Goal: Task Accomplishment & Management: Manage account settings

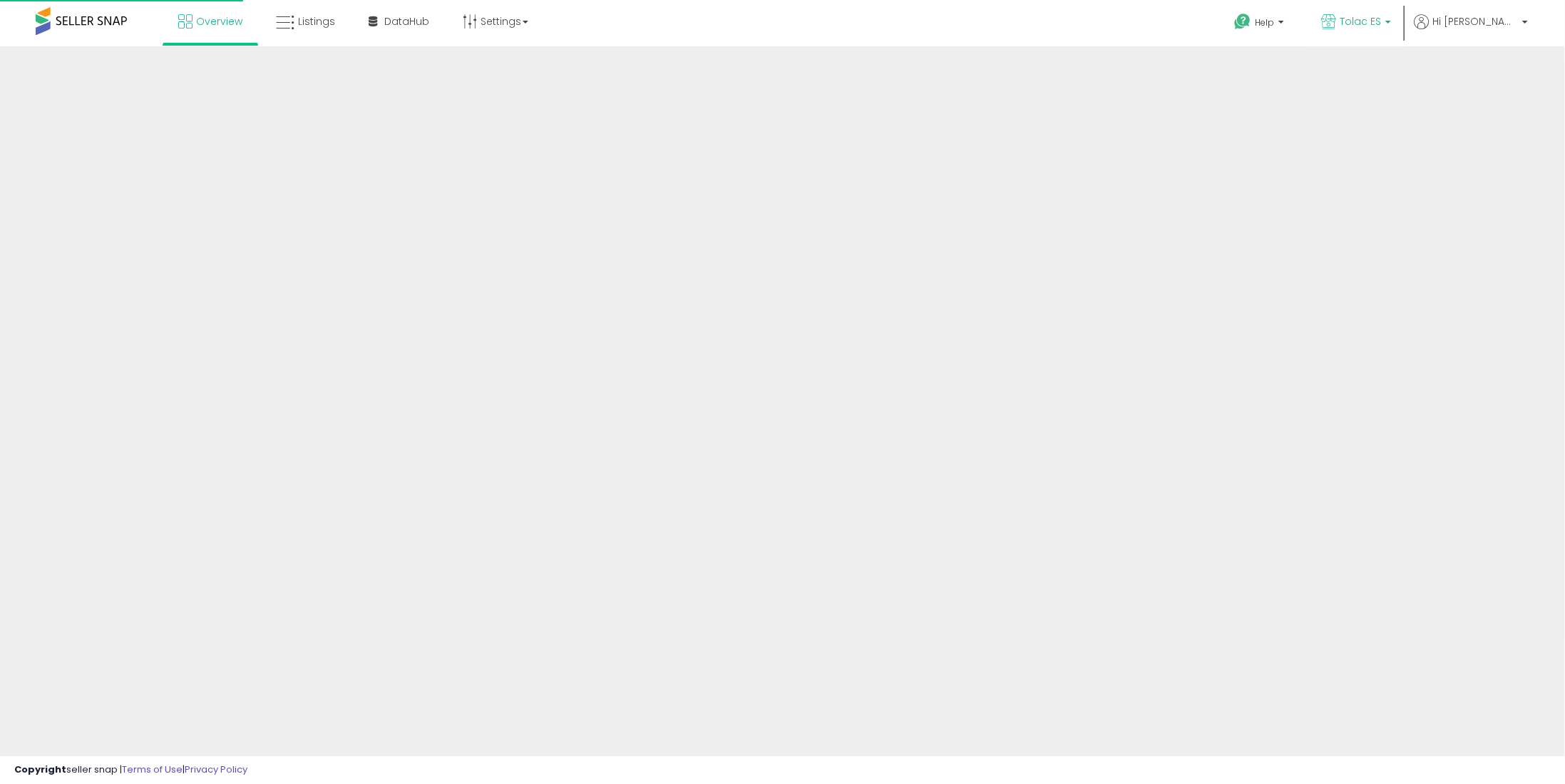
click at [1381, 19] on span "Tolac ES" at bounding box center [1360, 21] width 41 height 14
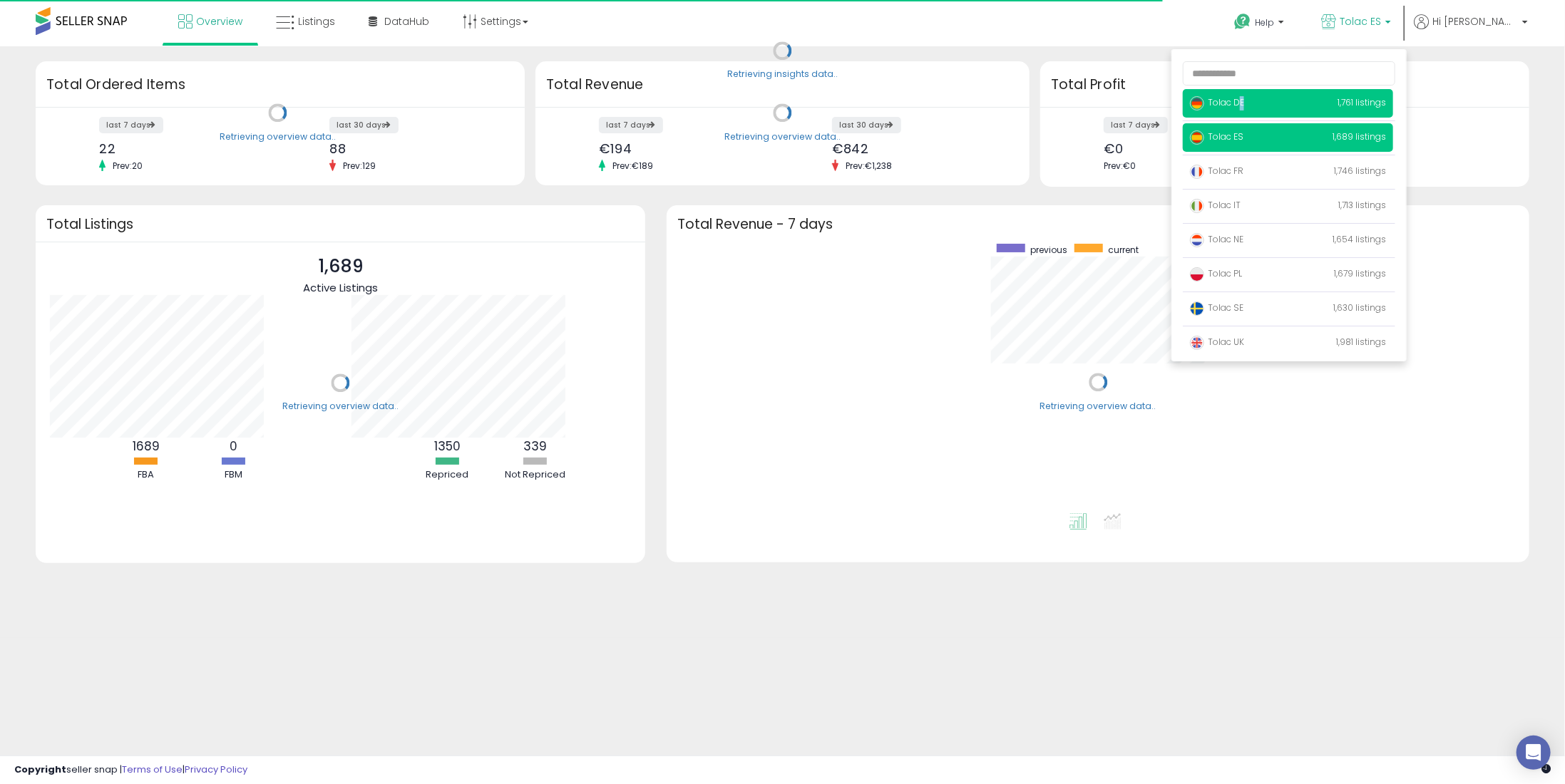
click at [1278, 97] on p "Tolac DE 1,761 listings" at bounding box center [1288, 104] width 211 height 29
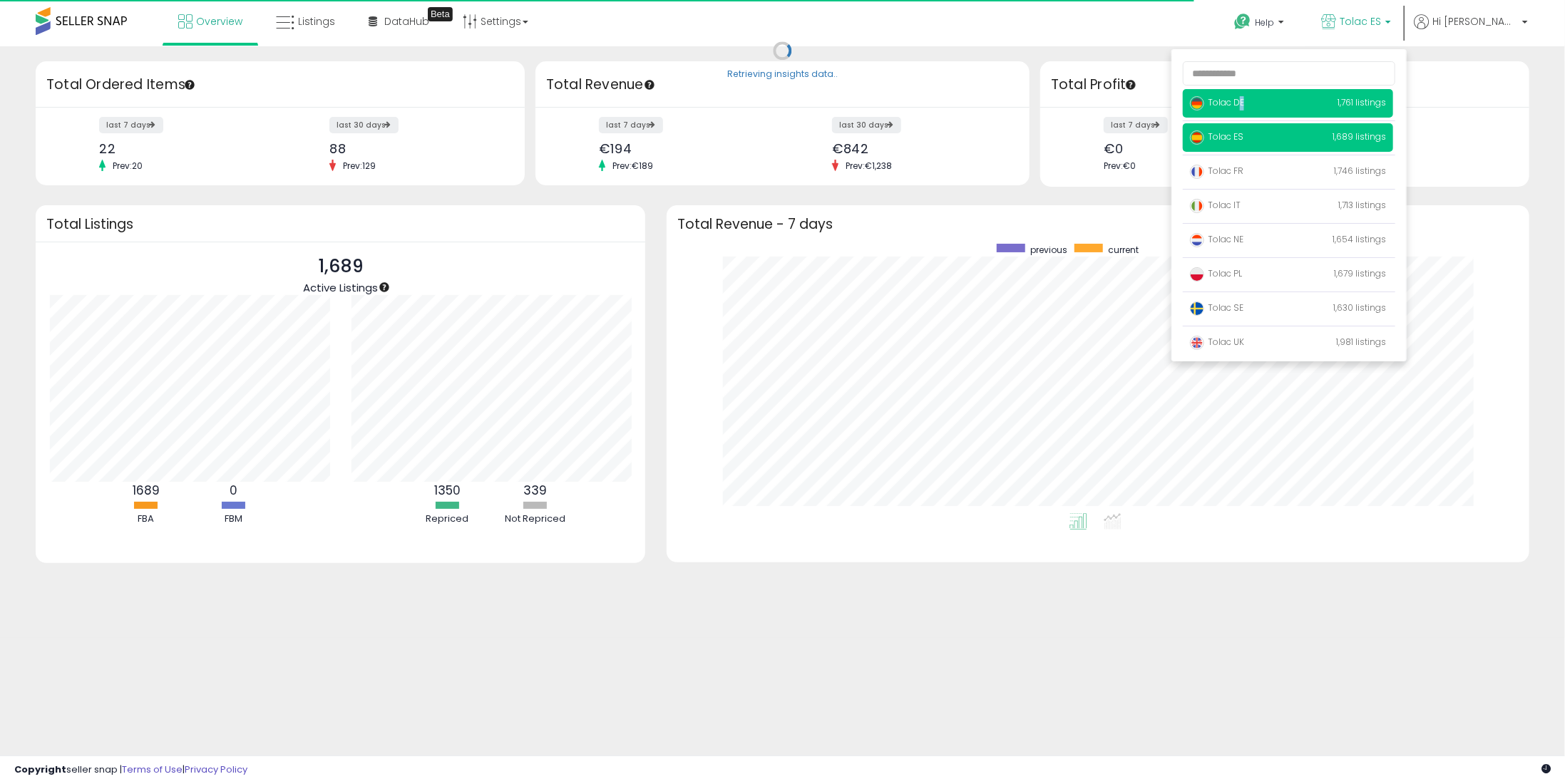
scroll to position [268, 833]
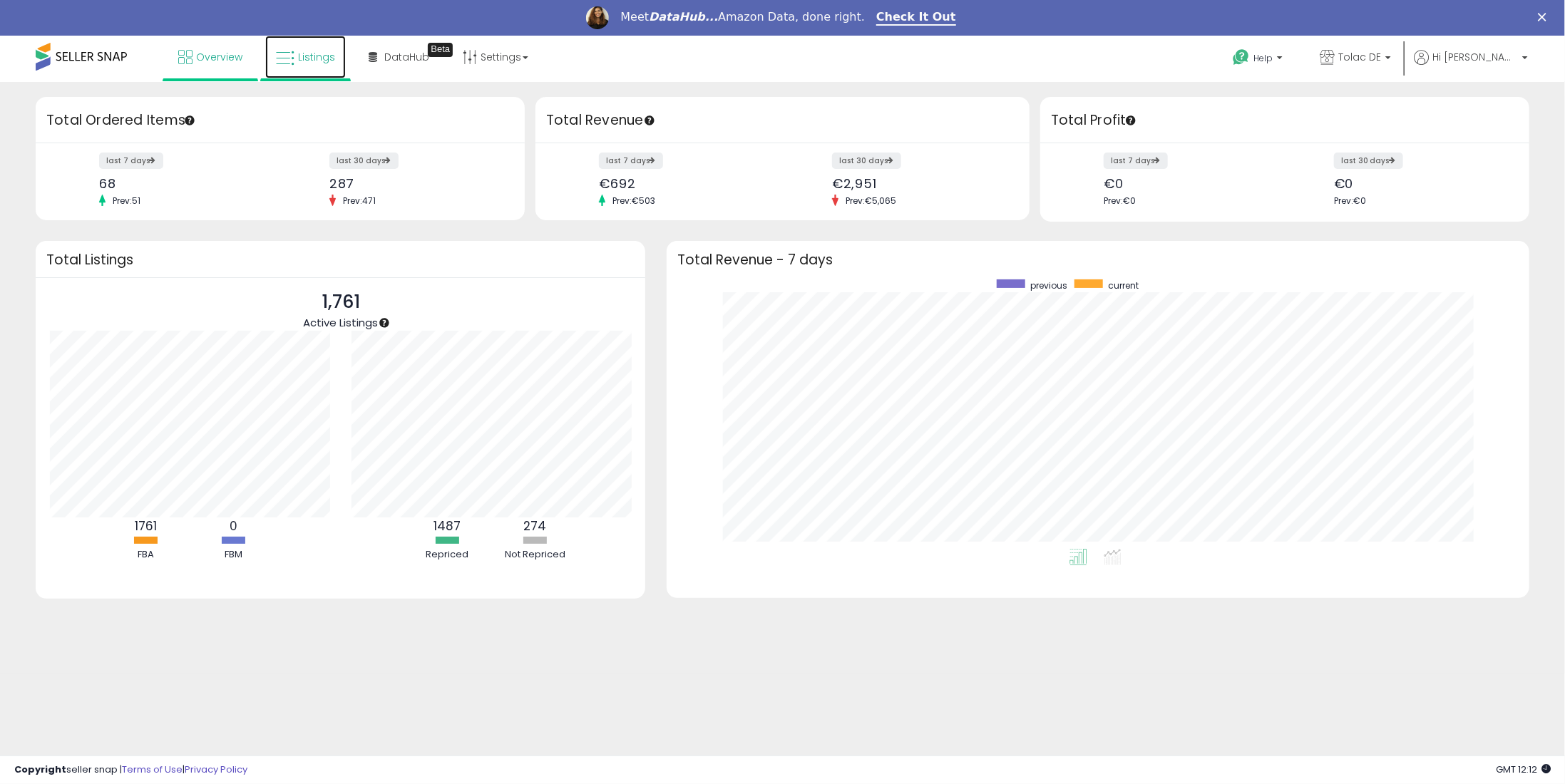
click at [295, 61] on link "Listings" at bounding box center [306, 57] width 81 height 43
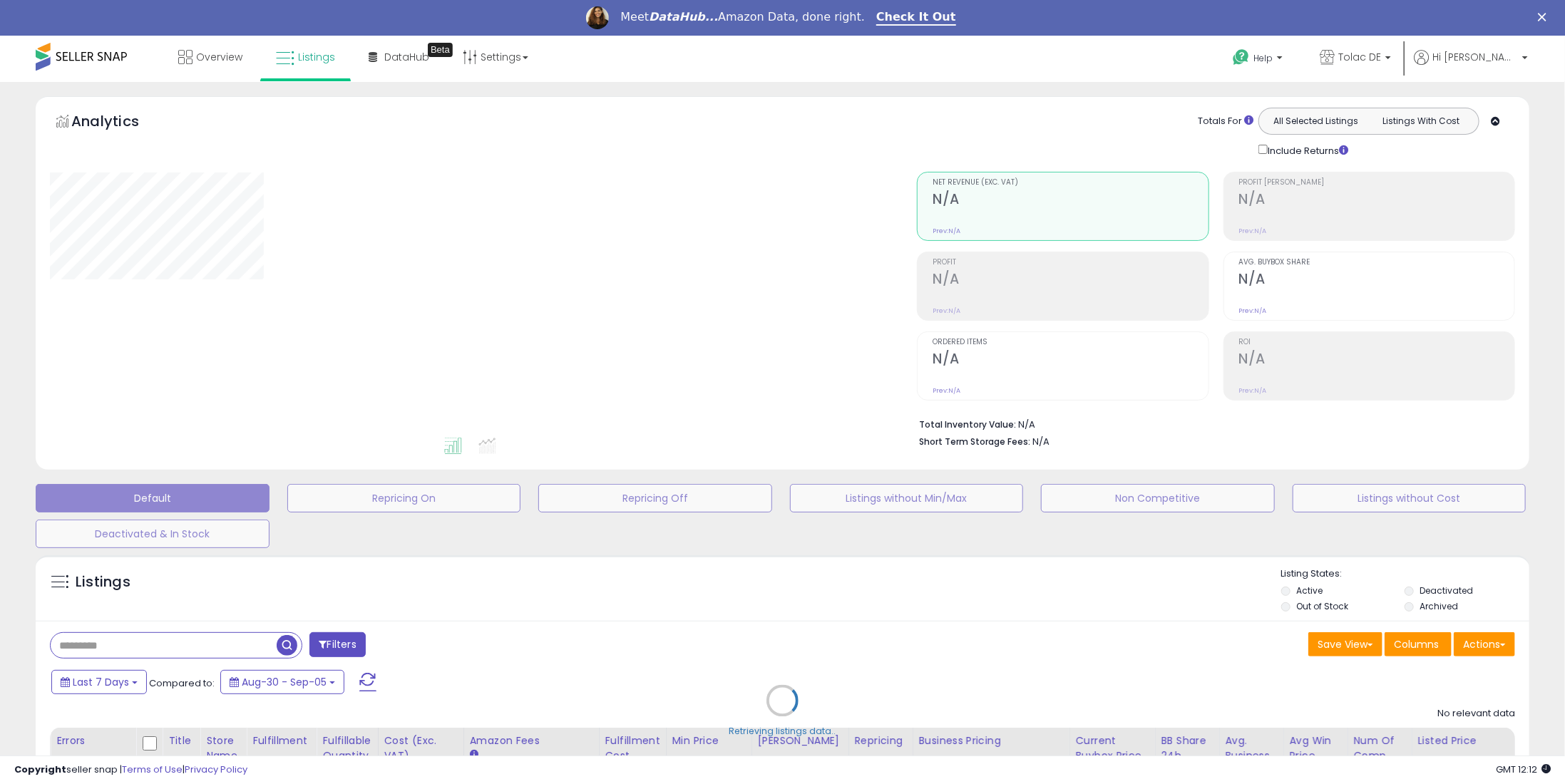
click at [193, 632] on div "Retrieving listings data.." at bounding box center [782, 710] width 1515 height 325
click at [196, 641] on div "Retrieving listings data.." at bounding box center [782, 710] width 1515 height 325
click at [177, 647] on div "Retrieving listings data.." at bounding box center [782, 710] width 1515 height 325
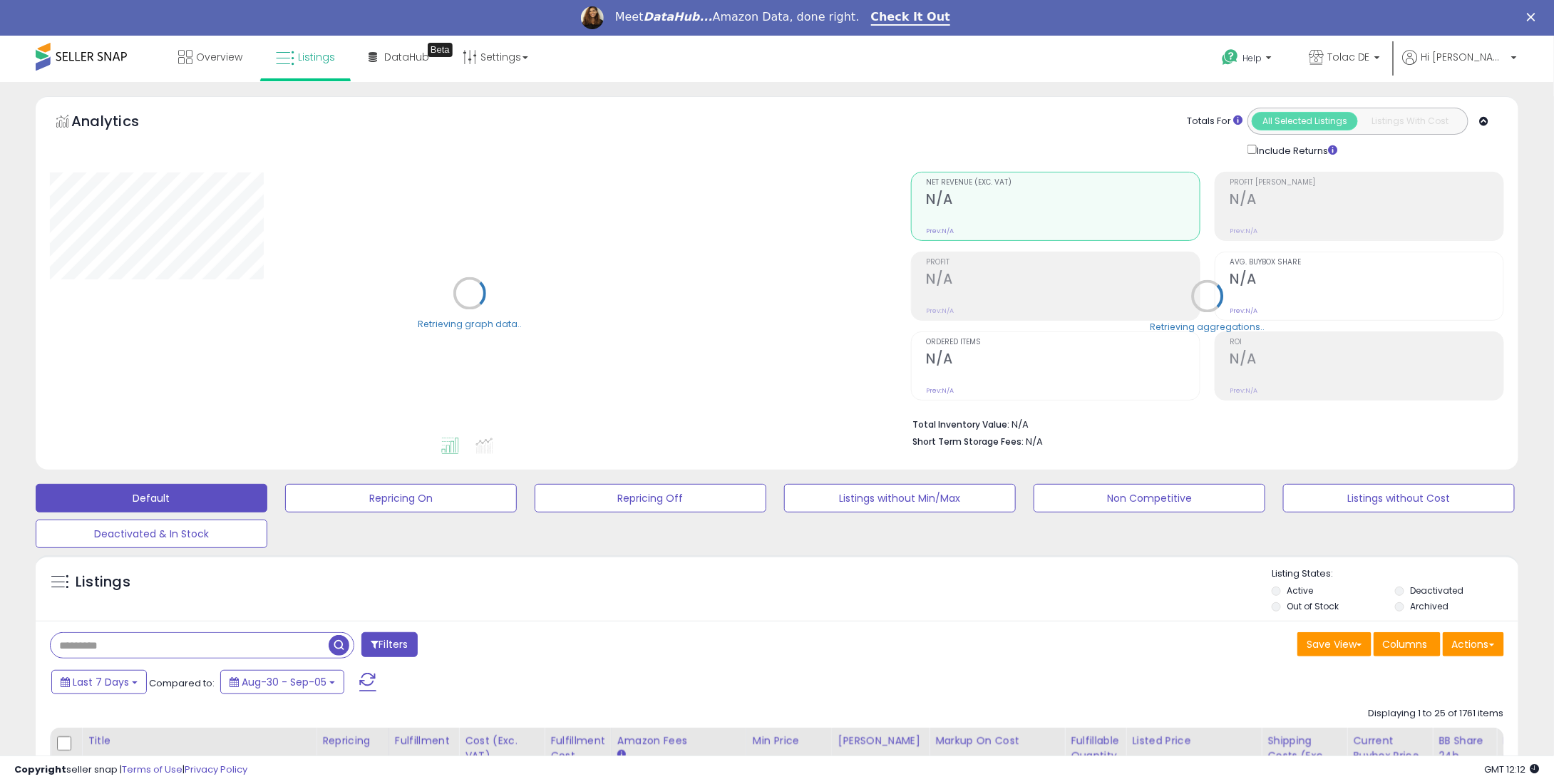
click at [114, 643] on input "text" at bounding box center [189, 645] width 278 height 25
click at [101, 649] on input "text" at bounding box center [234, 645] width 368 height 25
paste input "**********"
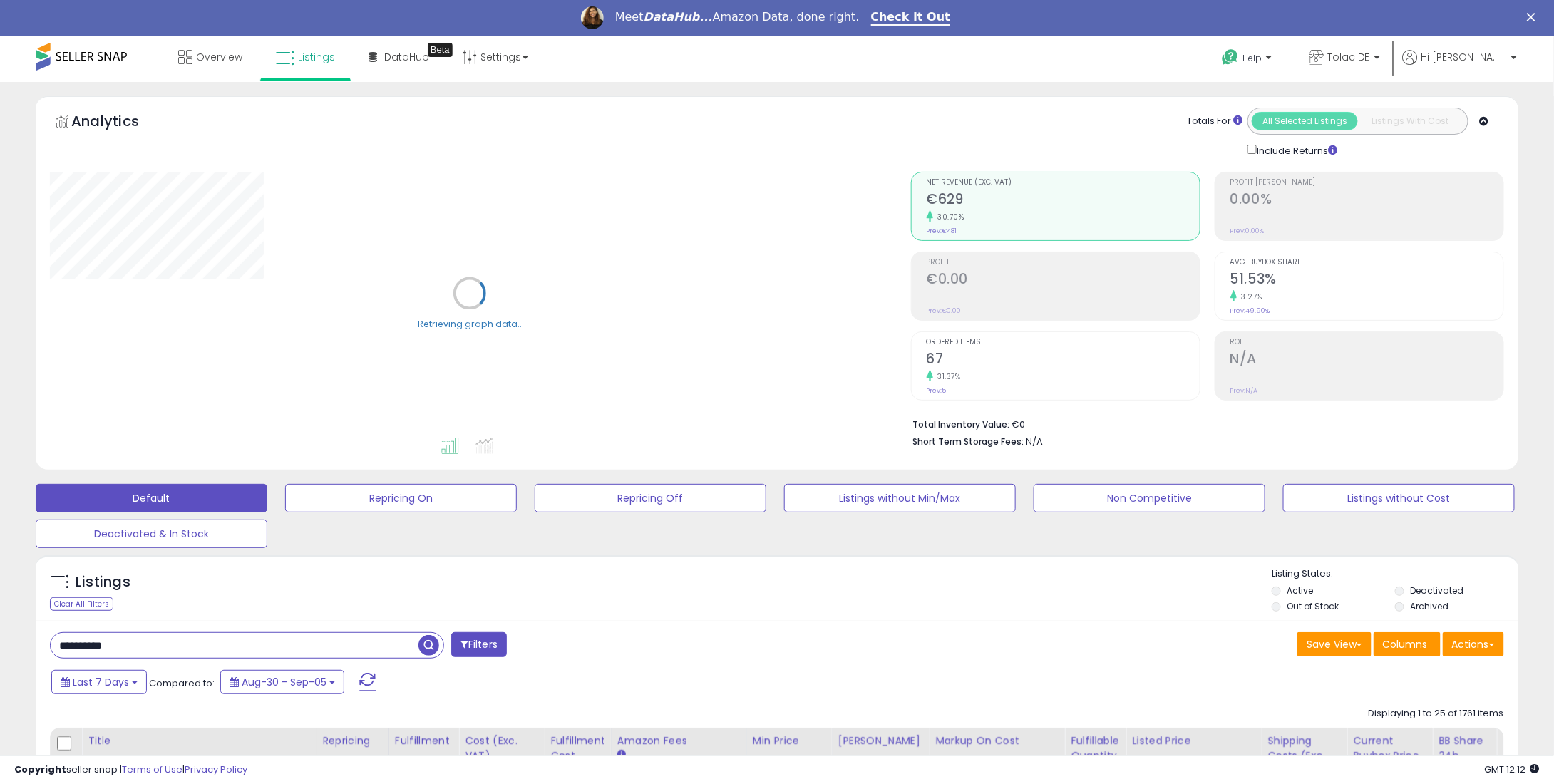
type input "**********"
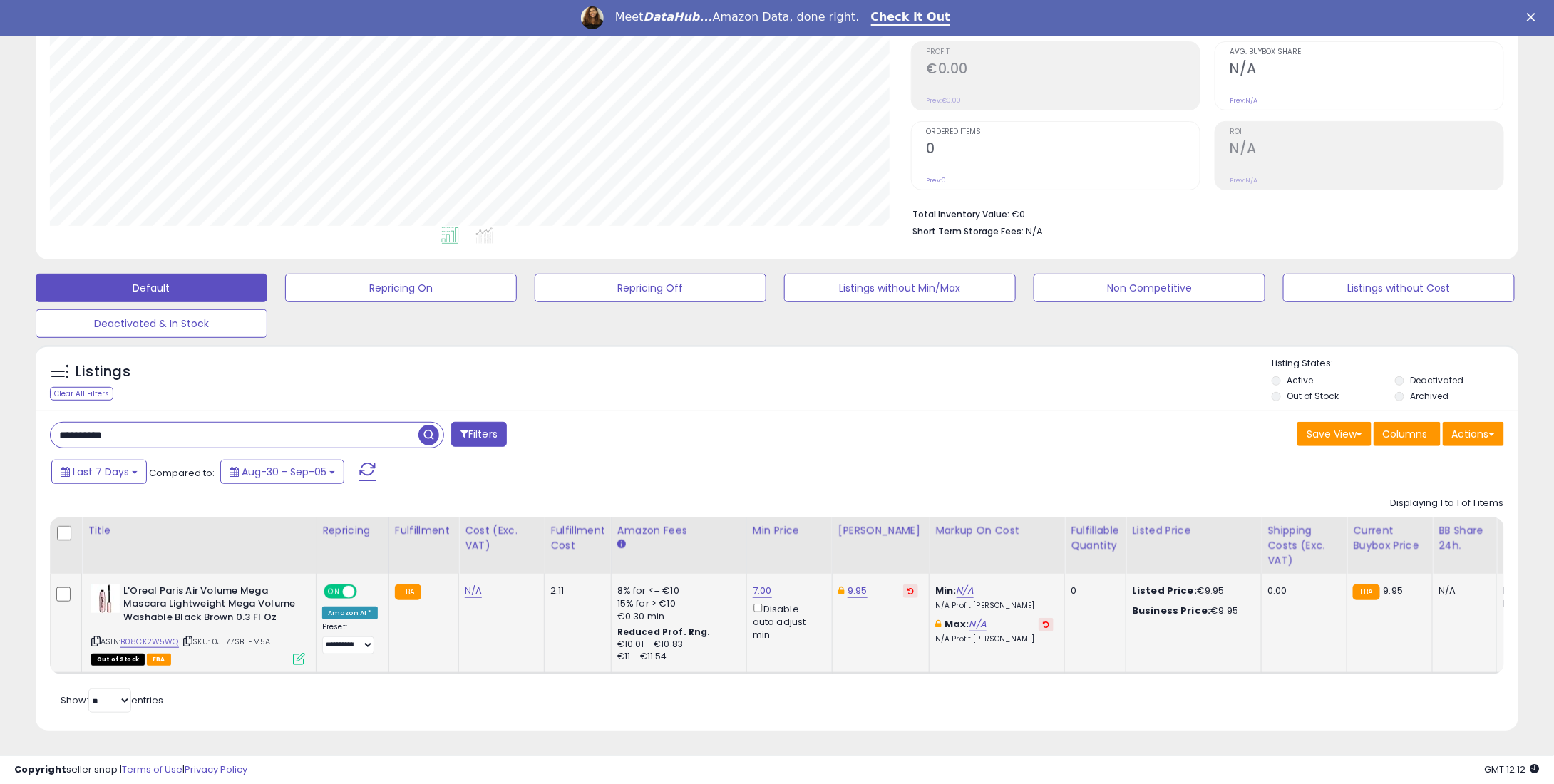
scroll to position [291, 861]
click at [908, 588] on icon at bounding box center [911, 591] width 6 height 7
click at [761, 584] on link "7.00" at bounding box center [763, 591] width 19 height 14
drag, startPoint x: 739, startPoint y: 530, endPoint x: 629, endPoint y: 527, distance: 110.0
click at [620, 527] on table "Title Repricing" at bounding box center [1183, 596] width 2265 height 157
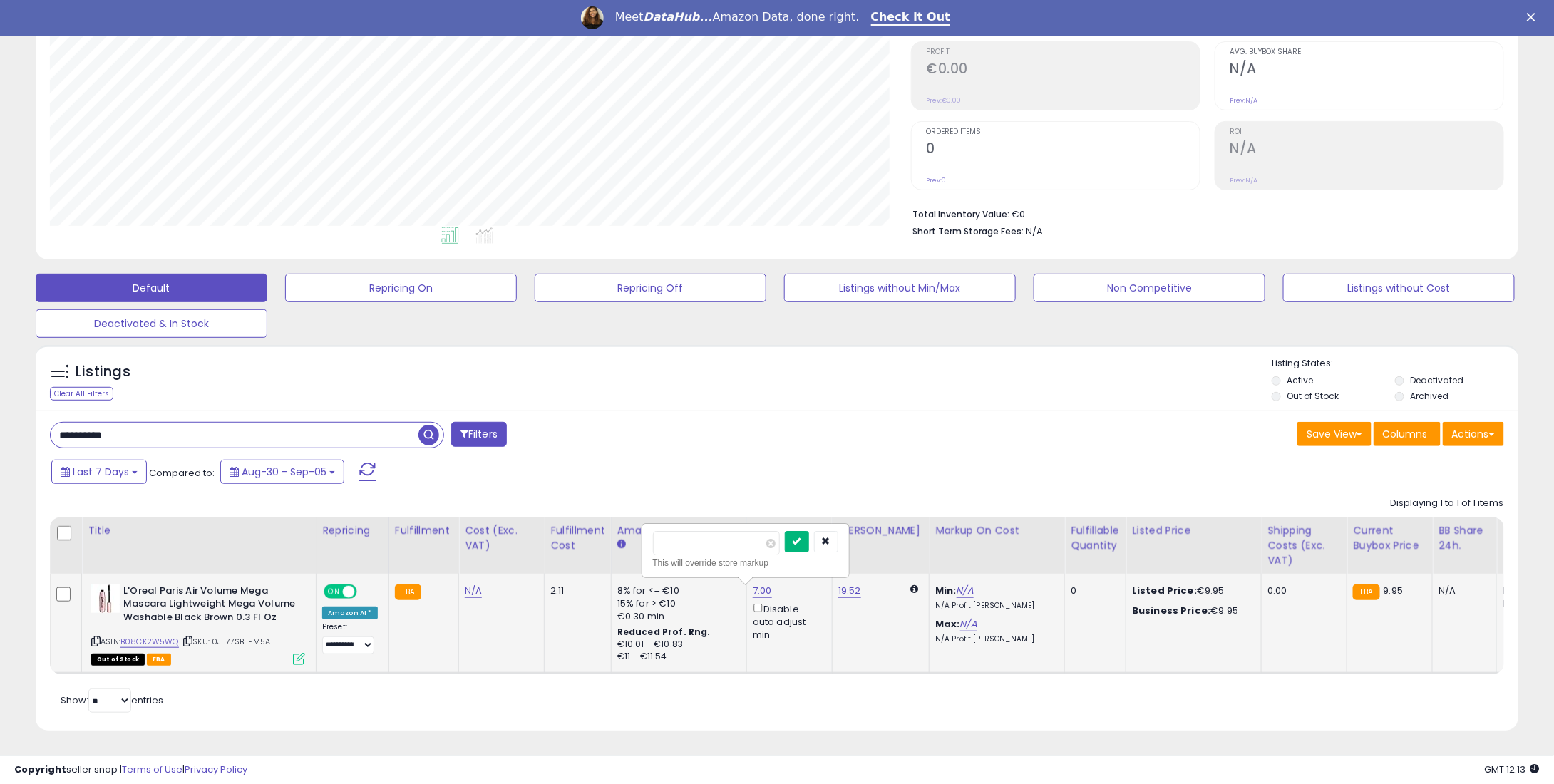
type input "**"
click at [802, 537] on icon "submit" at bounding box center [797, 541] width 9 height 9
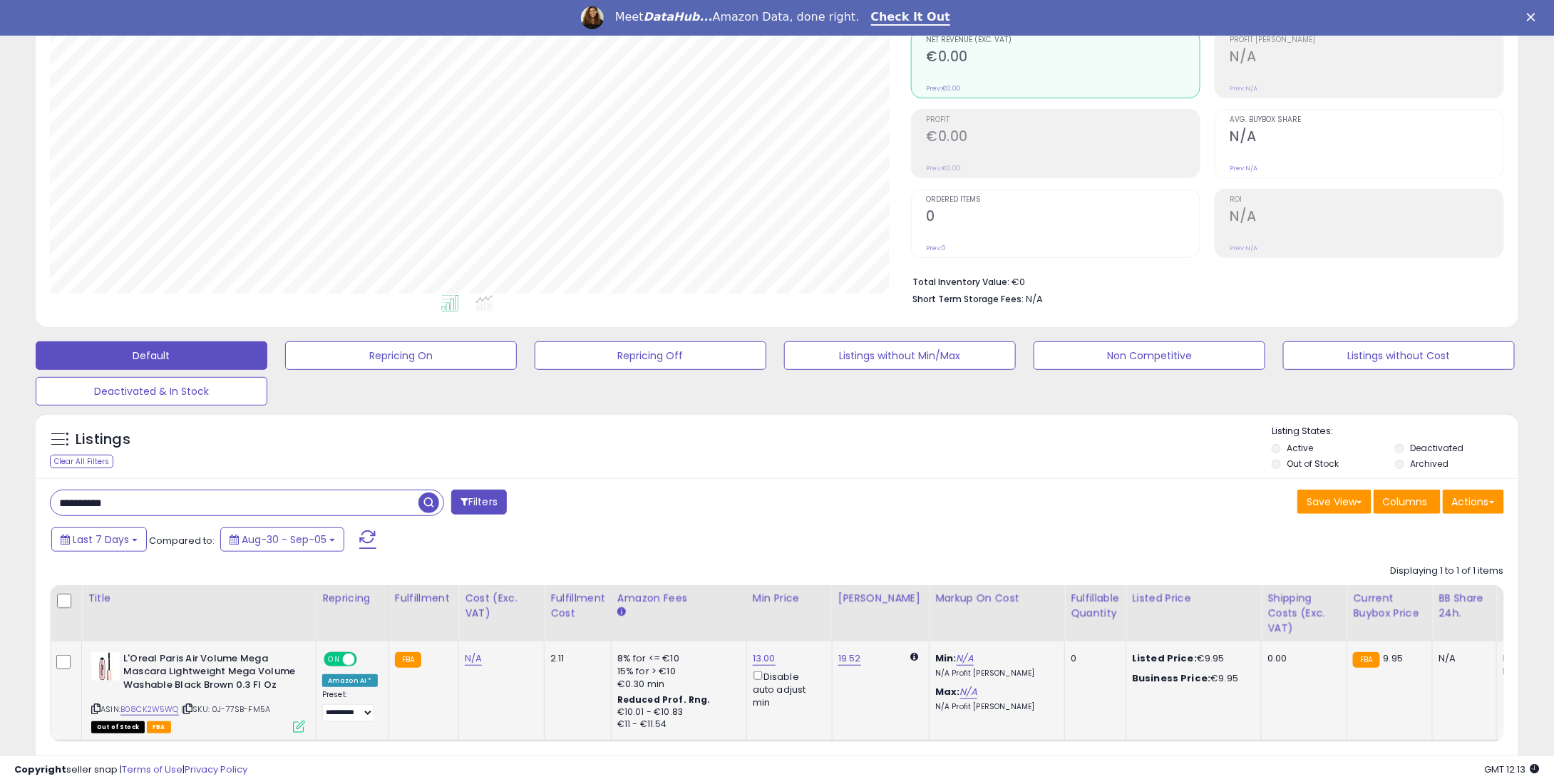
scroll to position [0, 0]
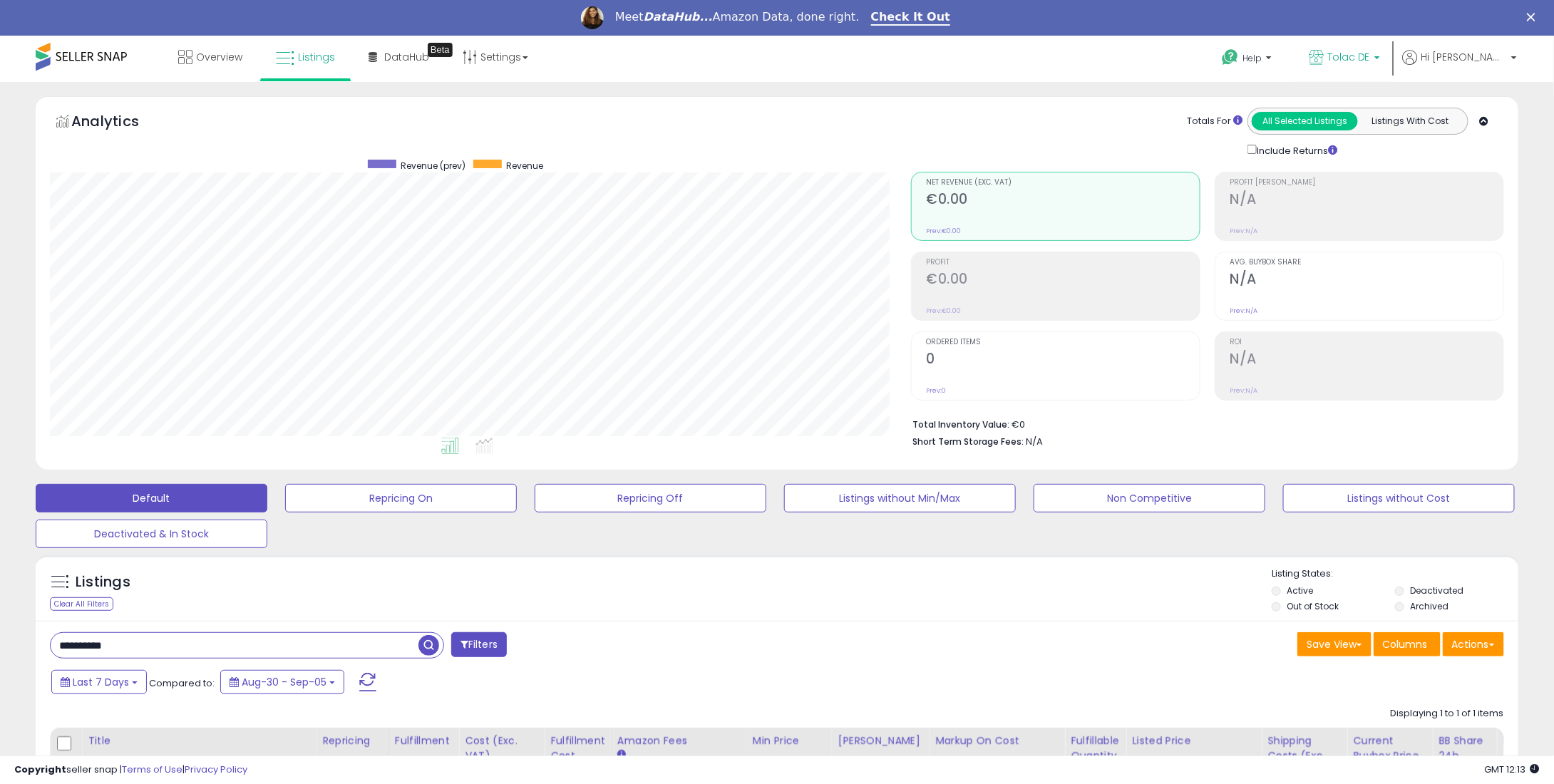
click at [1370, 61] on span "Tolac DE" at bounding box center [1349, 57] width 43 height 14
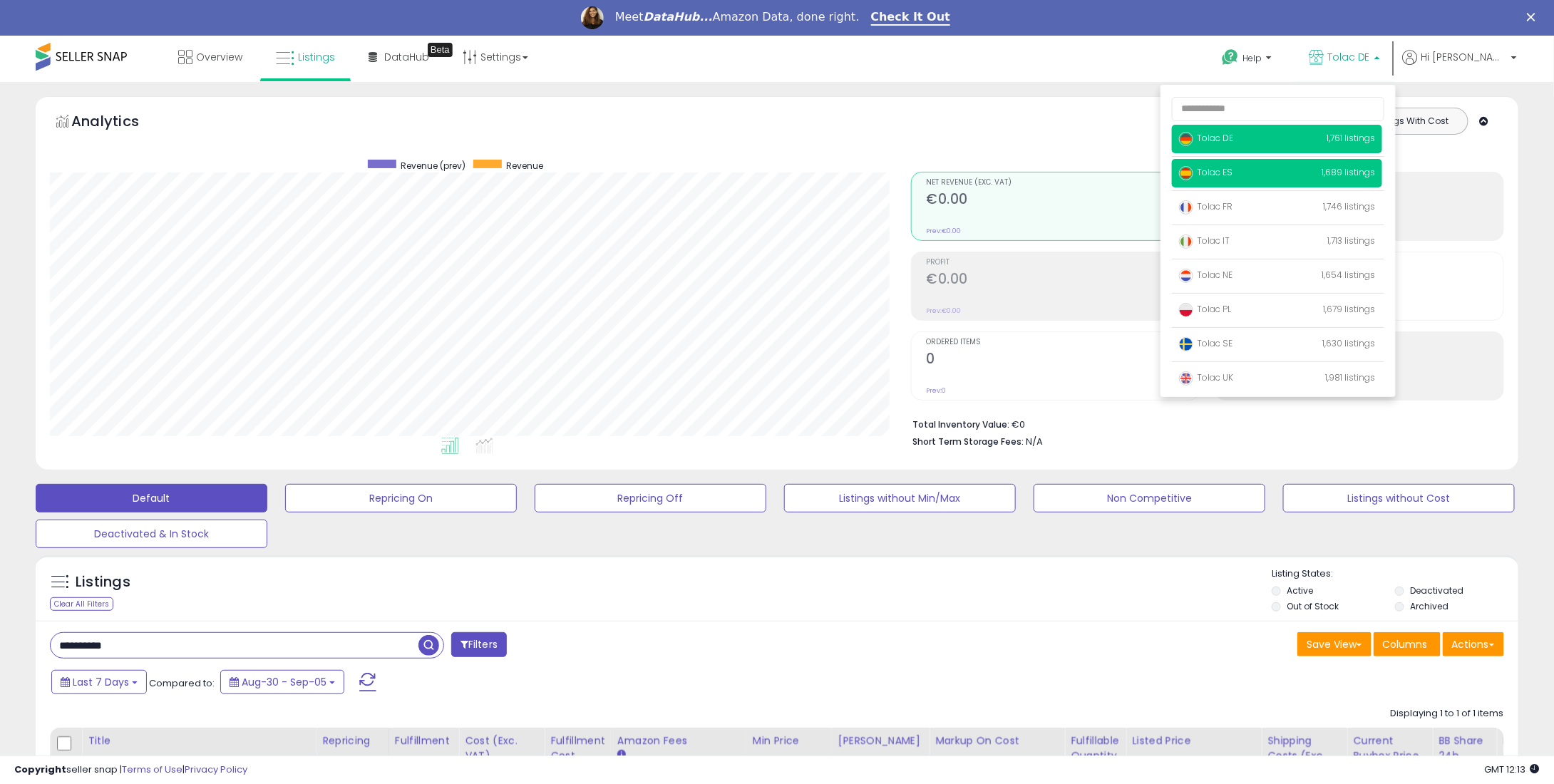
click at [1270, 176] on p "Tolac ES 1,689 listings" at bounding box center [1278, 173] width 211 height 29
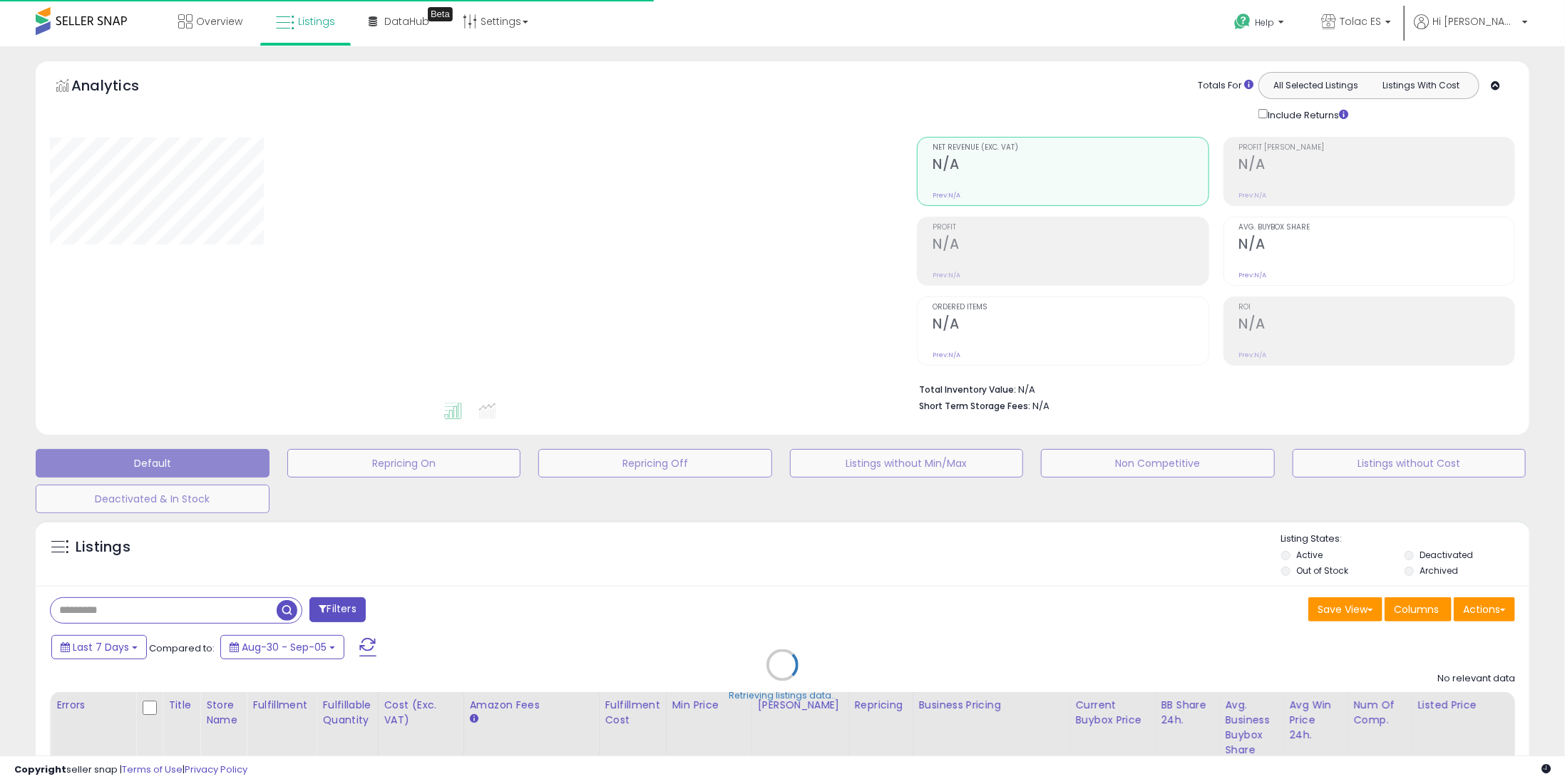
type input "**********"
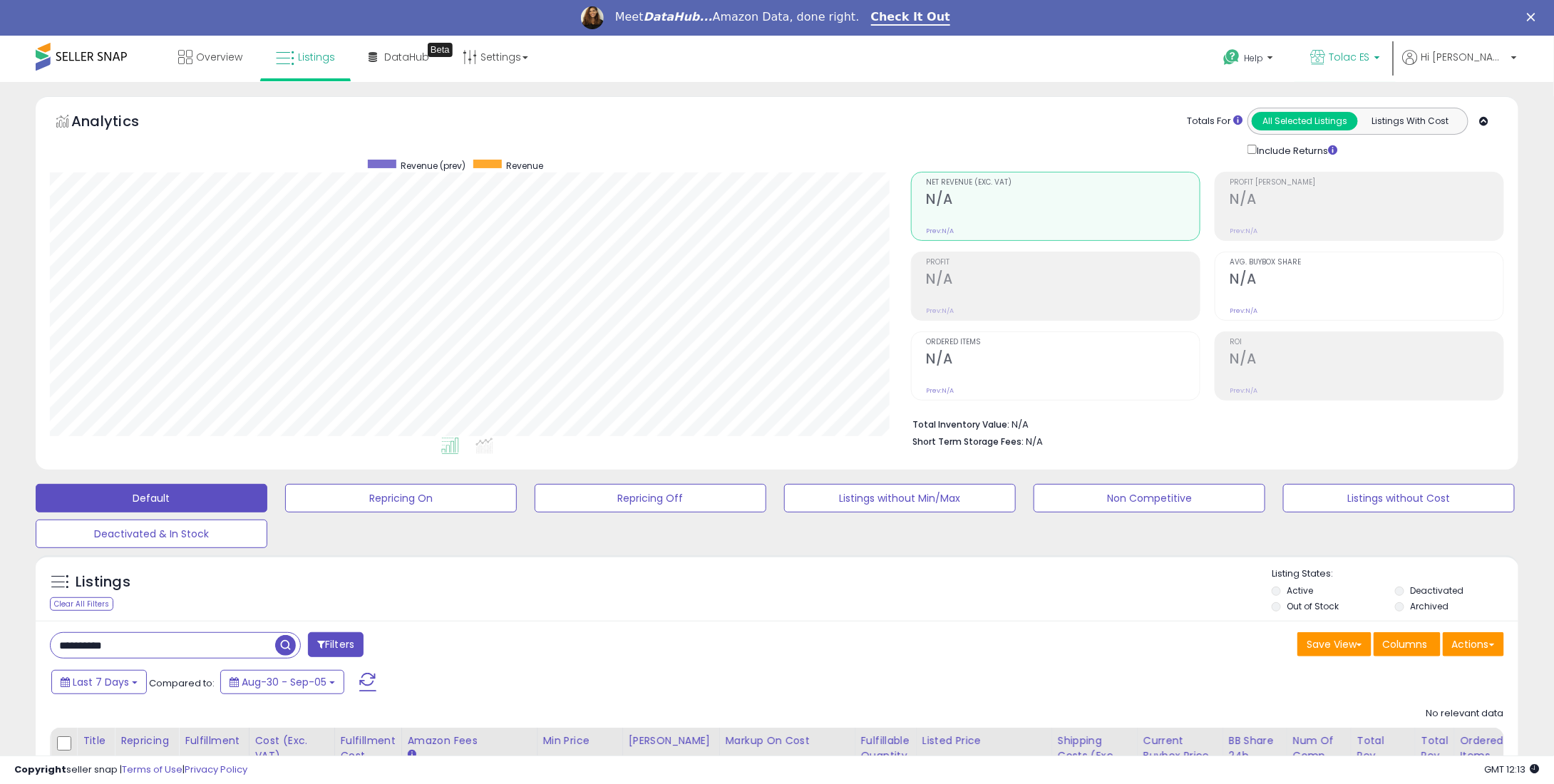
click at [1370, 50] on span "Tolac ES" at bounding box center [1350, 57] width 41 height 14
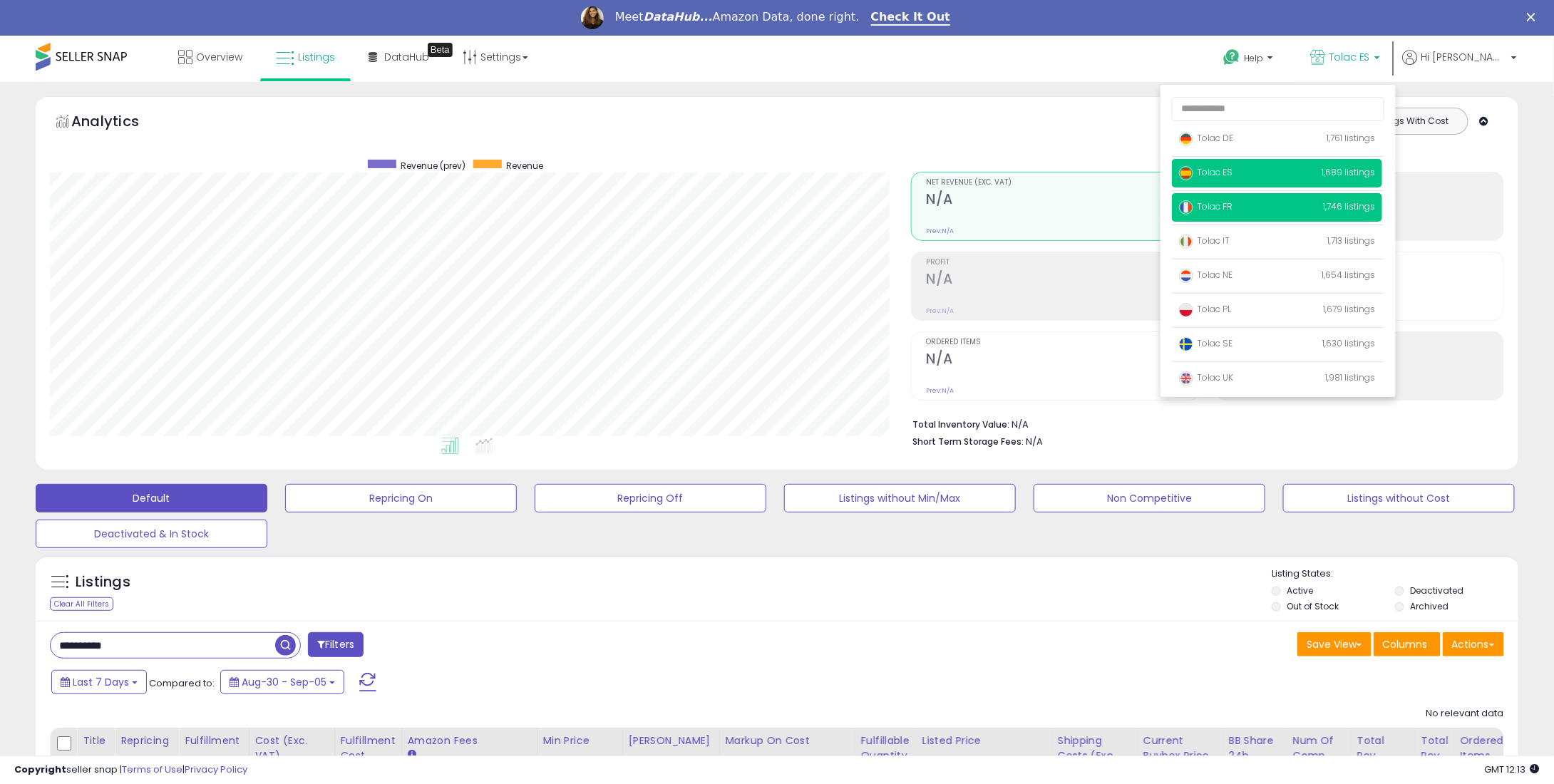
click at [1257, 212] on p "Tolac FR 1,746 listings" at bounding box center [1278, 207] width 211 height 29
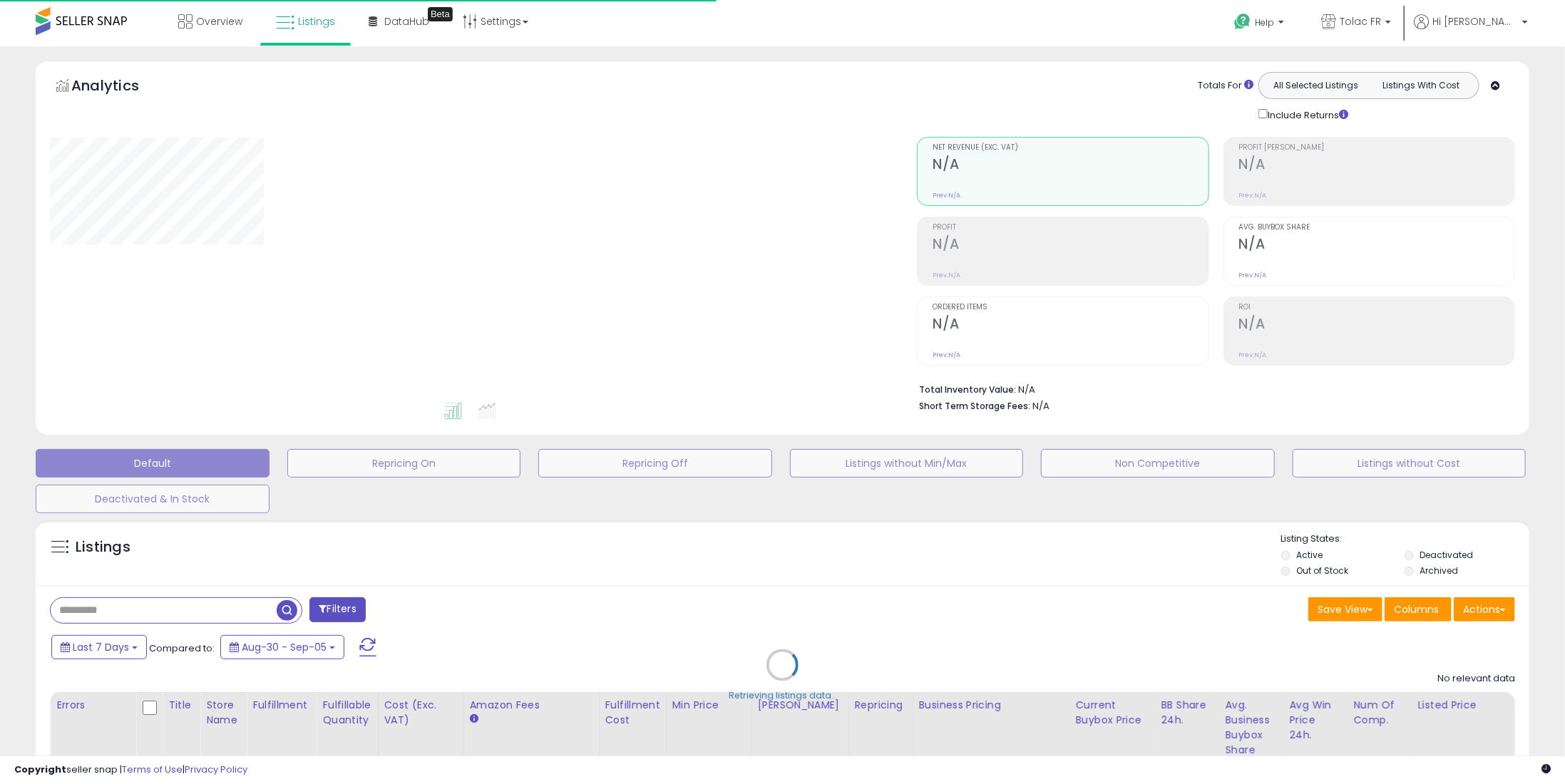
type input "**********"
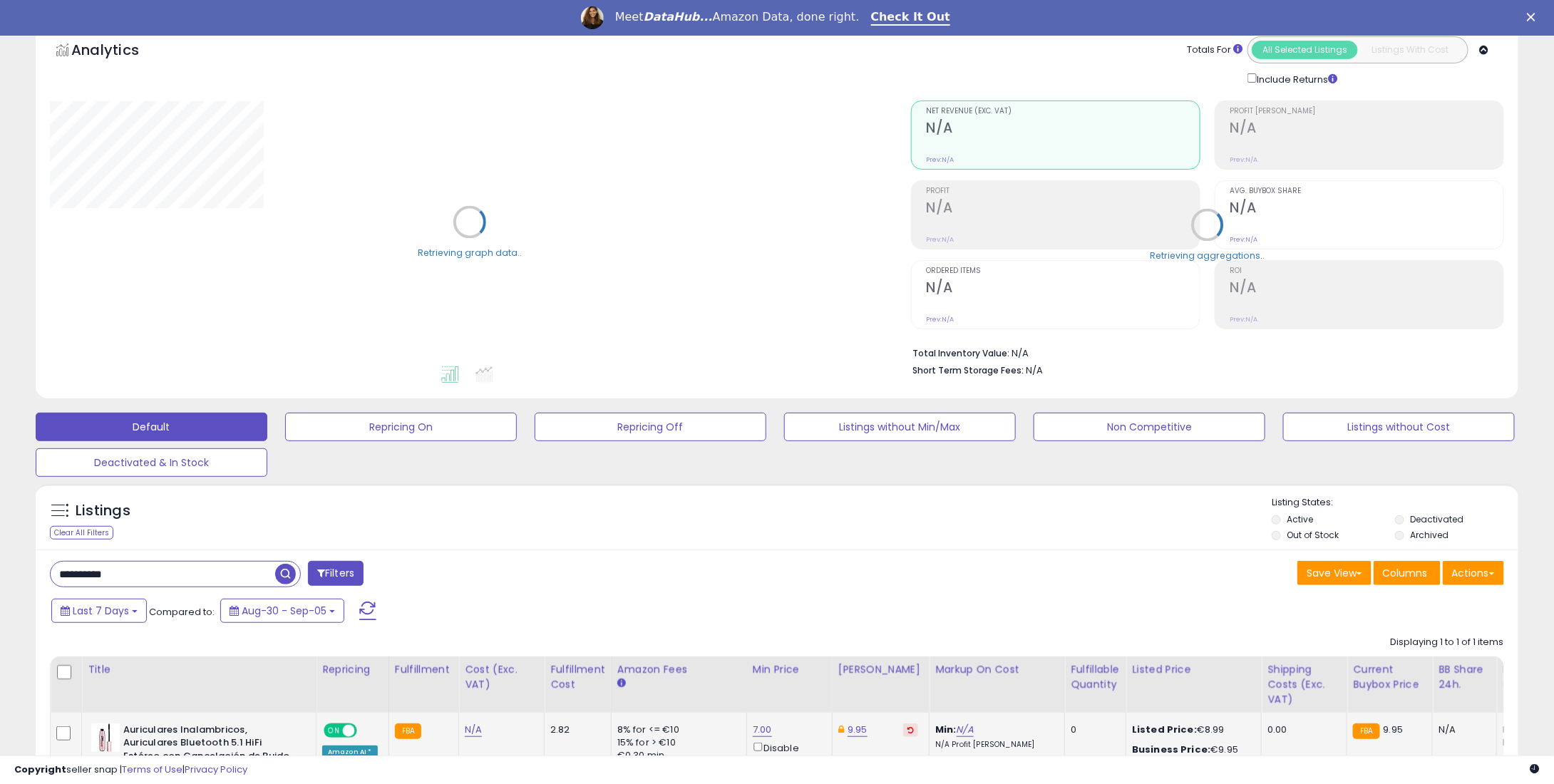
scroll to position [260, 0]
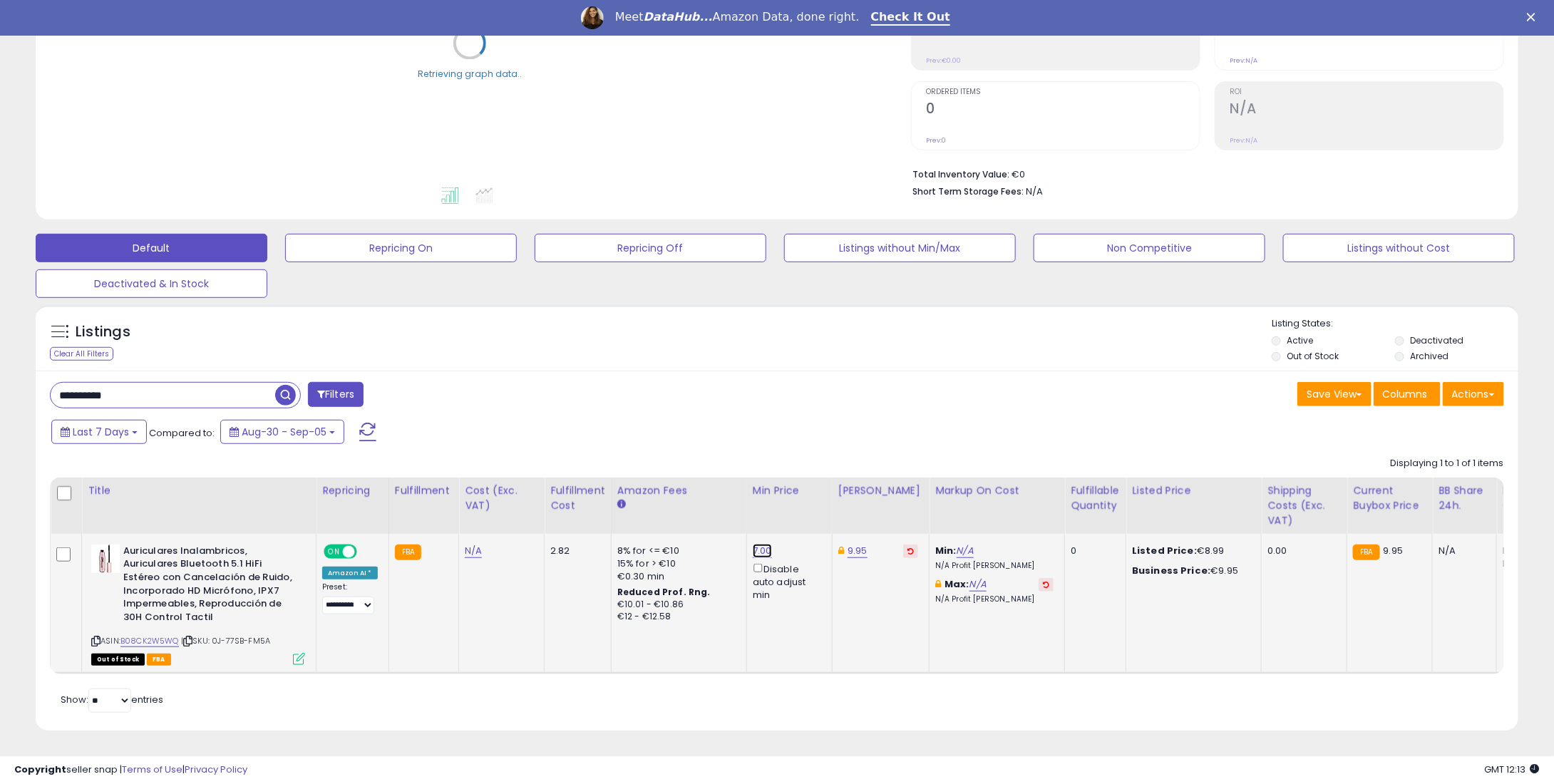
click at [753, 544] on link "7.00" at bounding box center [763, 551] width 19 height 14
click at [904, 545] on button at bounding box center [911, 551] width 15 height 13
drag, startPoint x: 653, startPoint y: 498, endPoint x: 604, endPoint y: 499, distance: 49.0
click at [604, 499] on table "Title Repricing" at bounding box center [1183, 576] width 2265 height 196
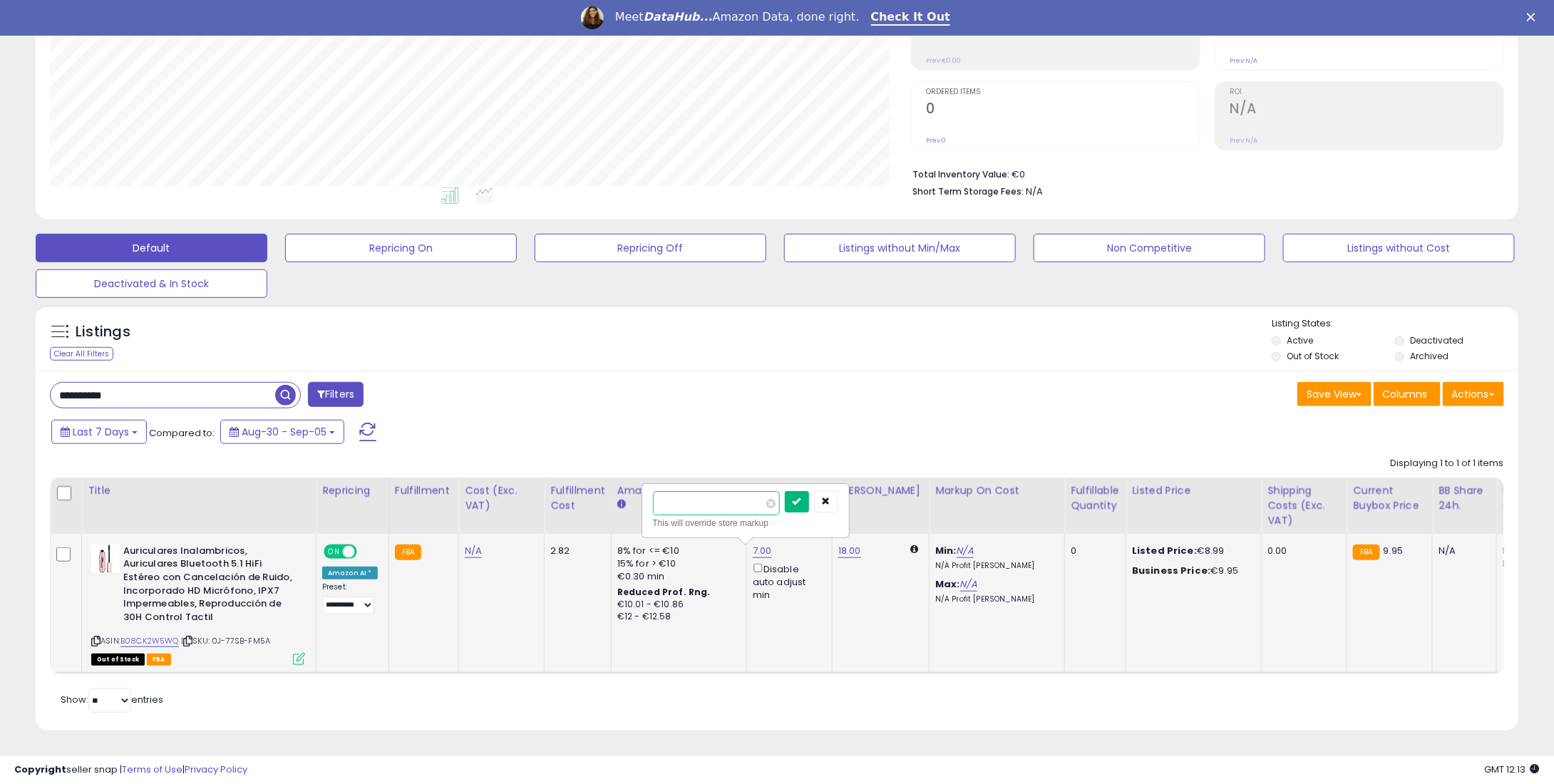
type input "**"
click at [809, 491] on button "submit" at bounding box center [797, 501] width 25 height 21
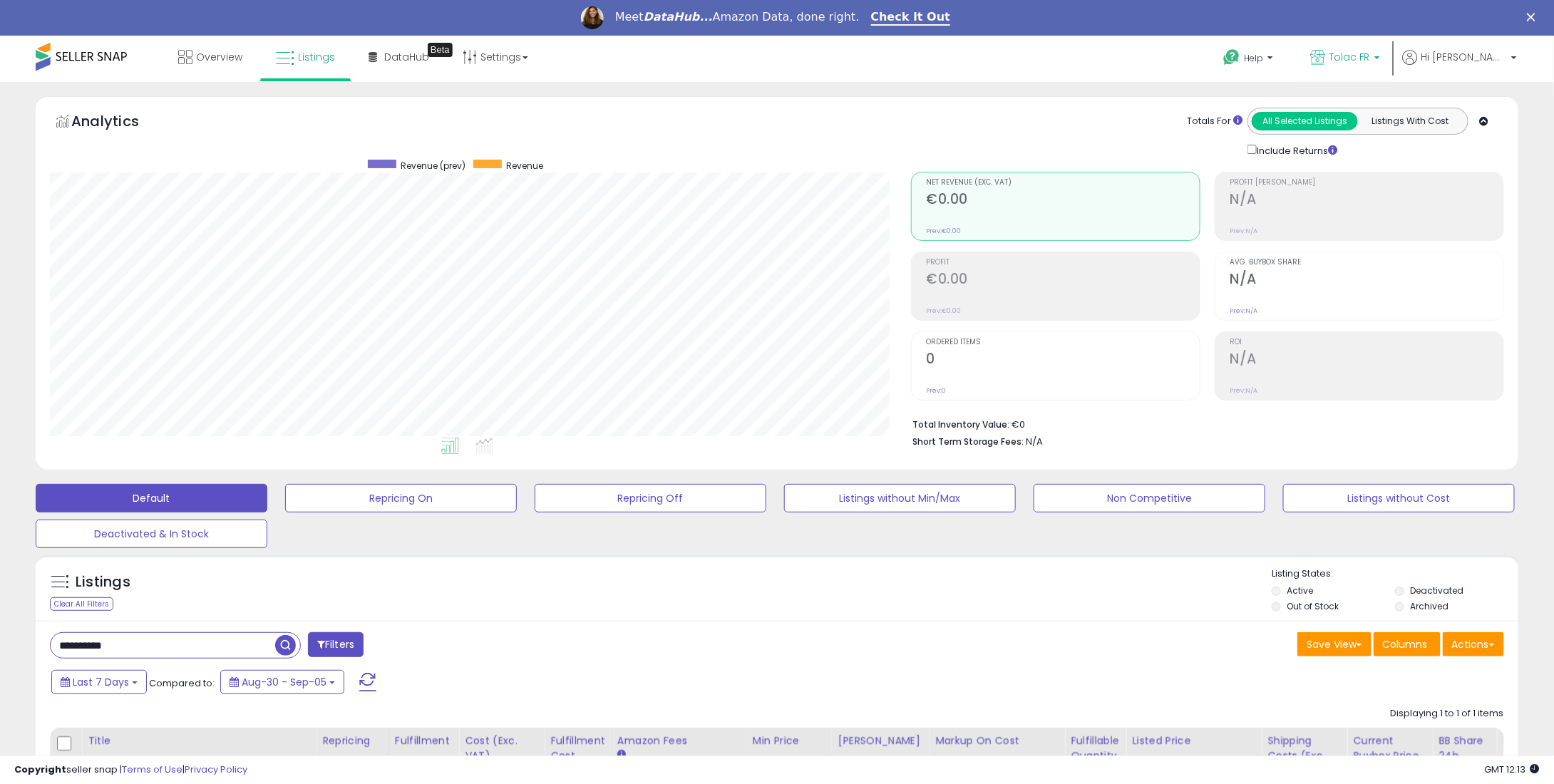
drag, startPoint x: 1419, startPoint y: 55, endPoint x: 1268, endPoint y: 233, distance: 233.4
click at [1381, 55] on p "Tolac FR" at bounding box center [1346, 59] width 70 height 18
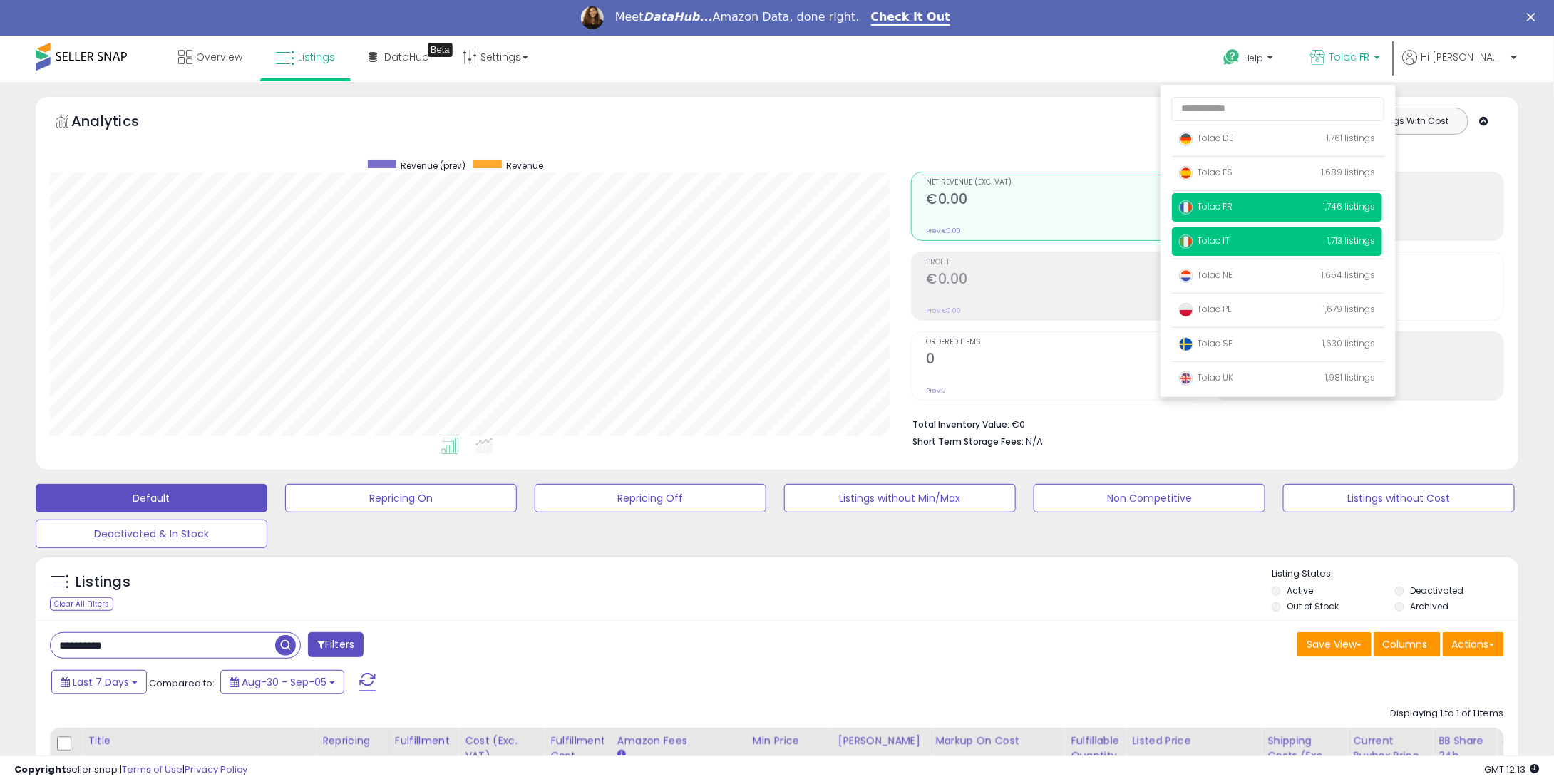
click at [1230, 236] on span "Tolac IT" at bounding box center [1205, 240] width 51 height 12
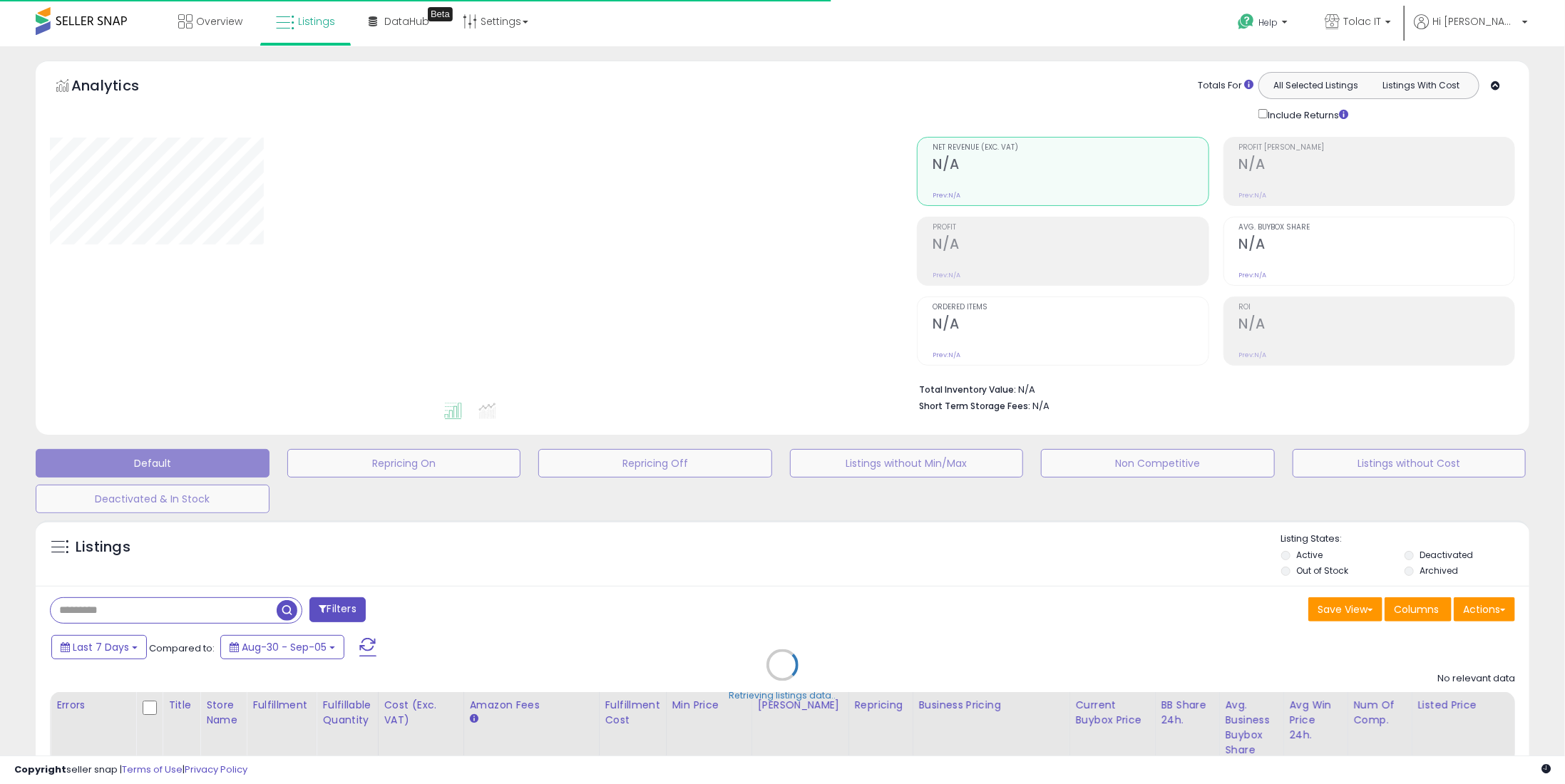
type input "**********"
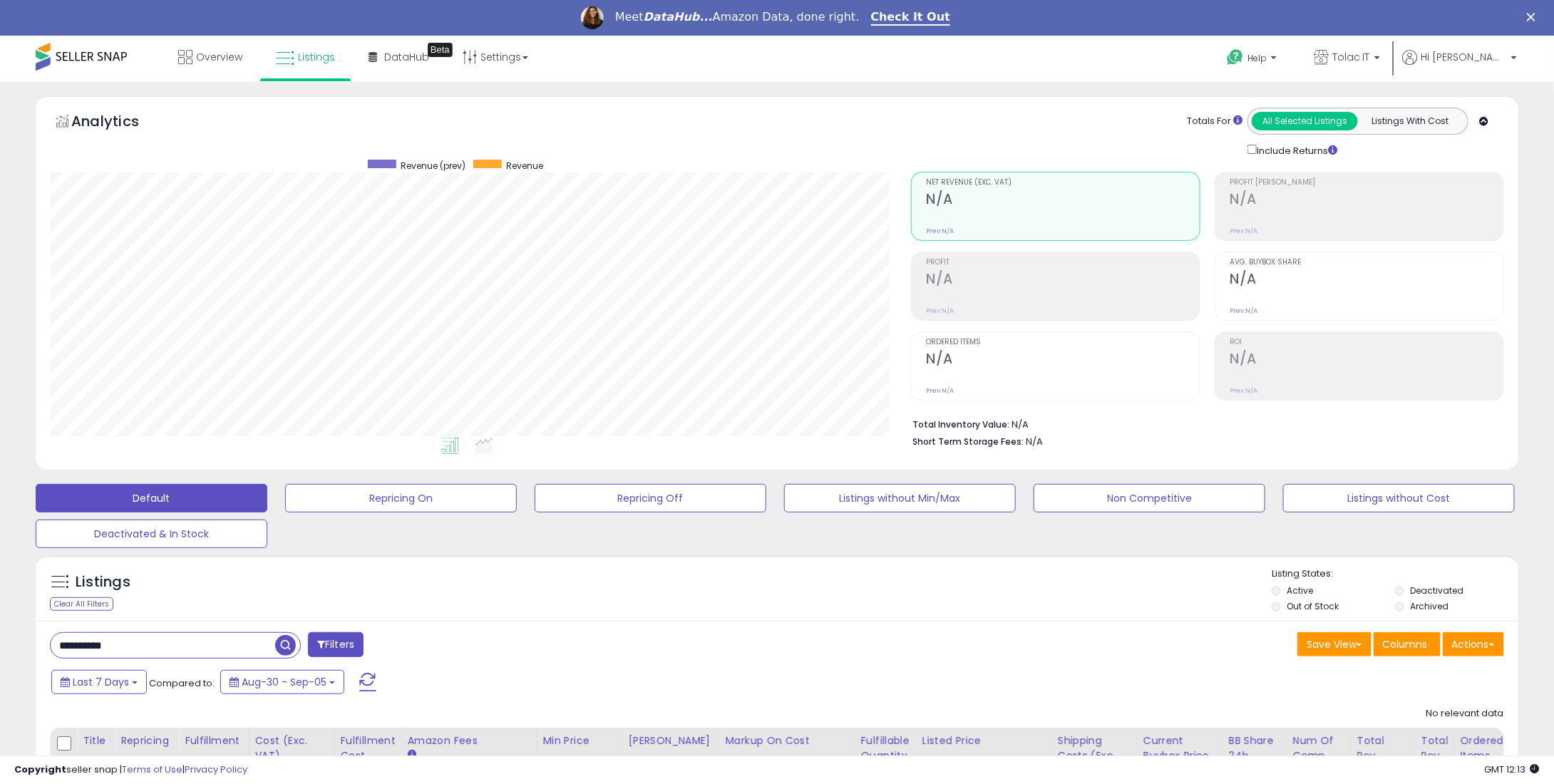
scroll to position [291, 861]
